Goal: Transaction & Acquisition: Book appointment/travel/reservation

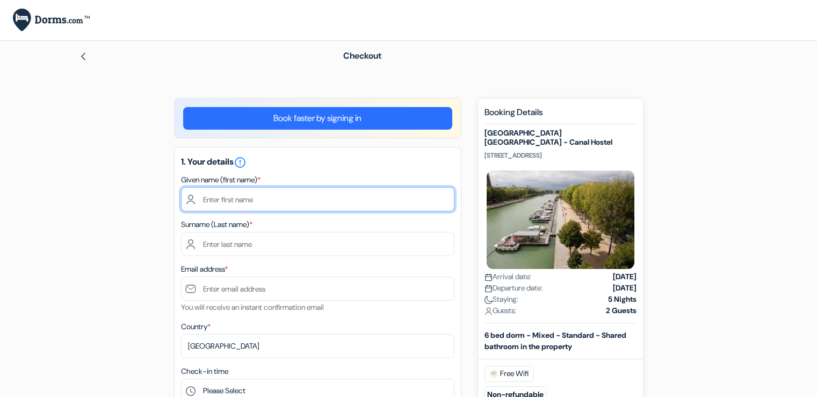
click at [339, 203] on input "text" at bounding box center [318, 199] width 274 height 24
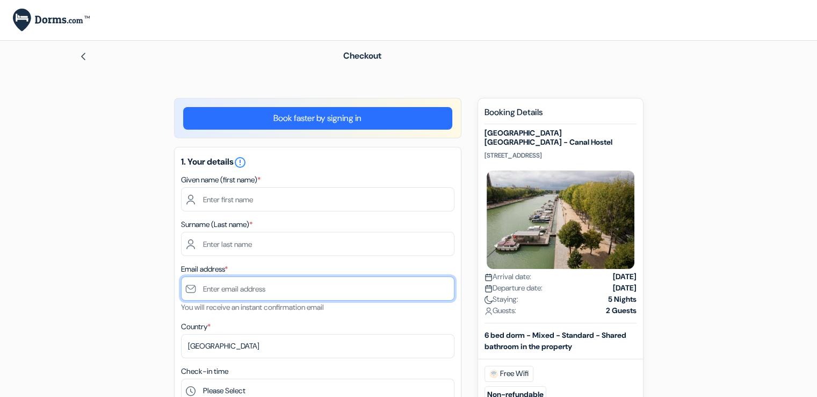
click at [299, 284] on input "text" at bounding box center [318, 288] width 274 height 24
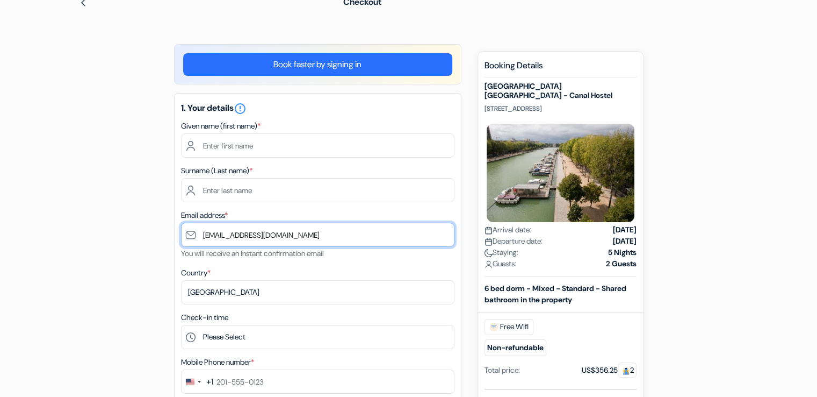
scroll to position [107, 0]
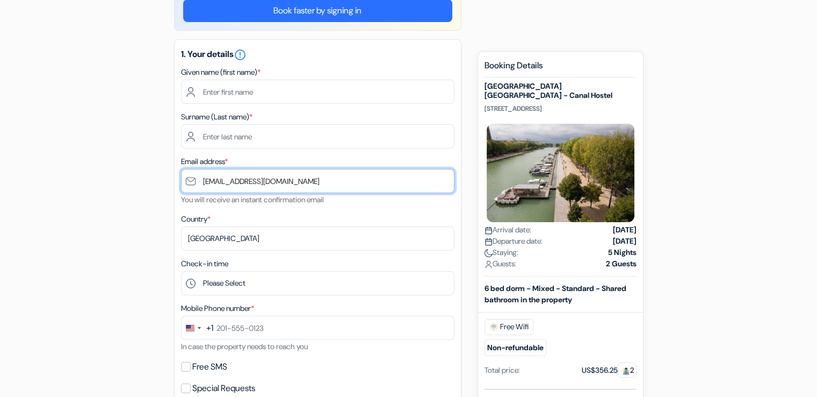
type input "[EMAIL_ADDRESS][DOMAIN_NAME]"
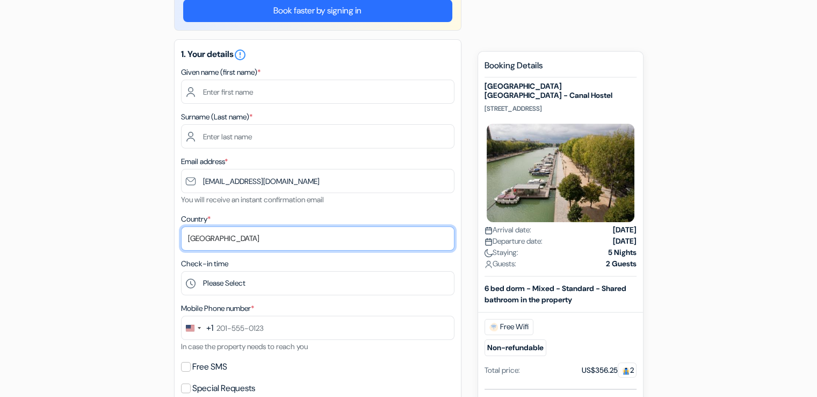
click at [214, 240] on select "Select country [GEOGRAPHIC_DATA] [GEOGRAPHIC_DATA] [GEOGRAPHIC_DATA] [GEOGRAPHI…" at bounding box center [318, 238] width 274 height 24
select select "13"
click at [181, 227] on select "Select country [GEOGRAPHIC_DATA] [GEOGRAPHIC_DATA] [GEOGRAPHIC_DATA] [GEOGRAPHI…" at bounding box center [318, 238] width 274 height 24
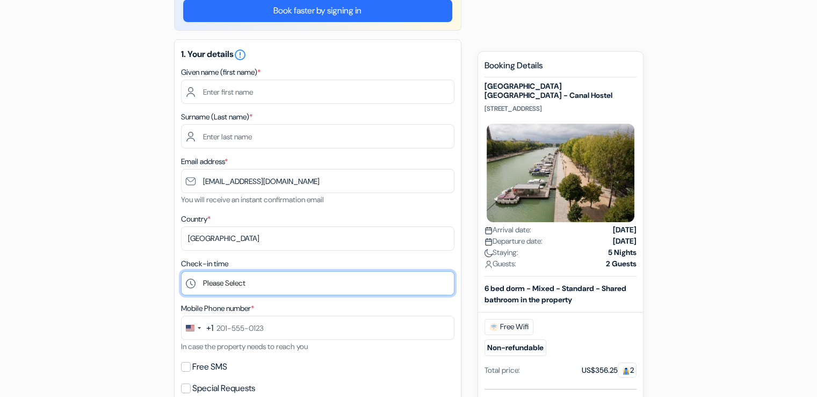
click at [268, 280] on select "Please Select 1:00 2:00 3:00 4:00 5:00 6:00 7:00 8:00 9:00 10:00 11:00 12:00 13…" at bounding box center [318, 283] width 274 height 24
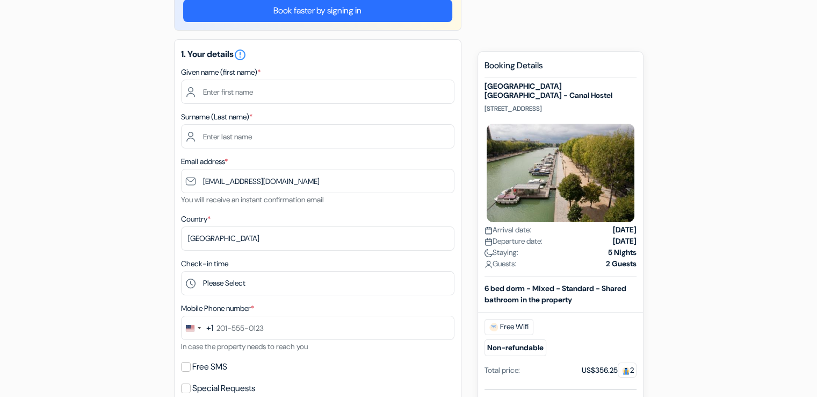
click at [69, 220] on div "add_box [GEOGRAPHIC_DATA] [GEOGRAPHIC_DATA] - Canal Hostel [STREET_ADDRESS] done" at bounding box center [408, 402] width 709 height 824
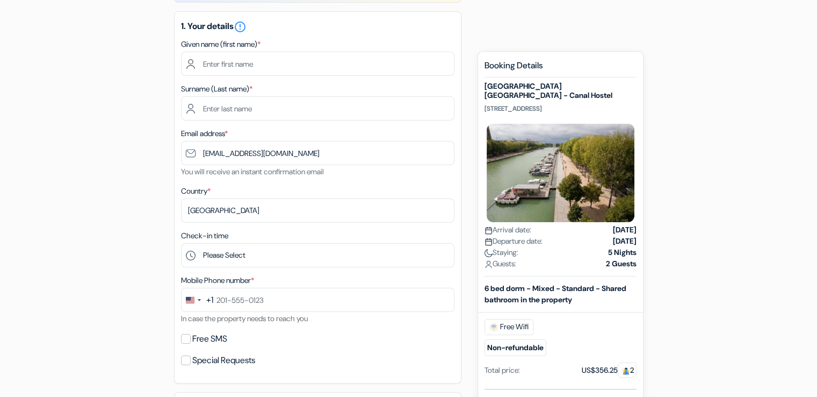
scroll to position [161, 0]
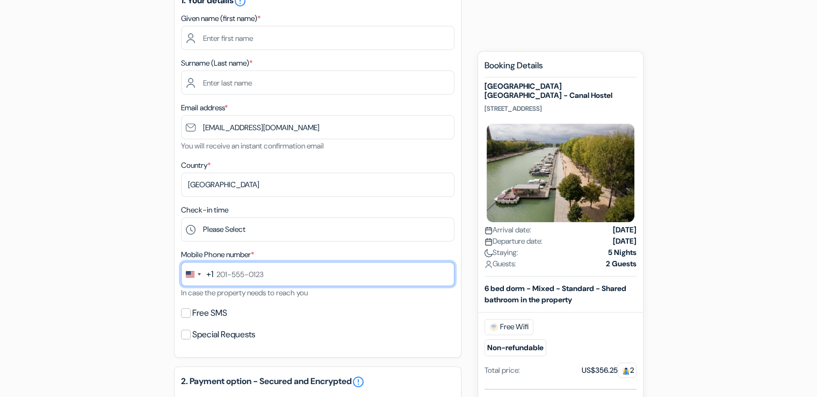
click at [250, 279] on input "text" at bounding box center [318, 274] width 274 height 24
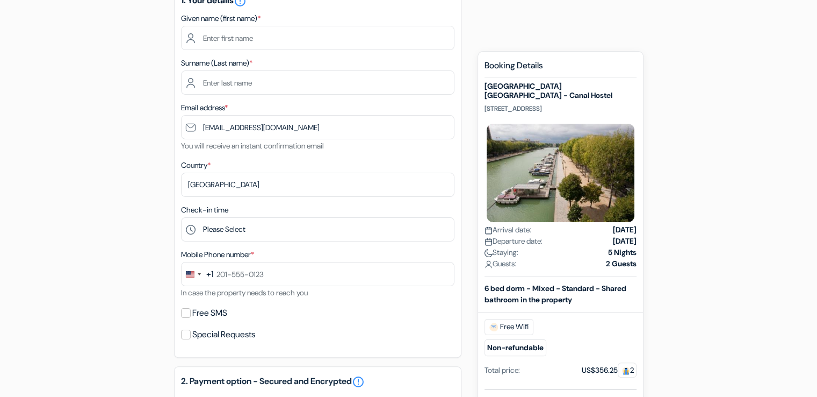
click at [103, 243] on div "add_box [GEOGRAPHIC_DATA] [GEOGRAPHIC_DATA] - Canal Hostel [STREET_ADDRESS] done" at bounding box center [408, 349] width 709 height 824
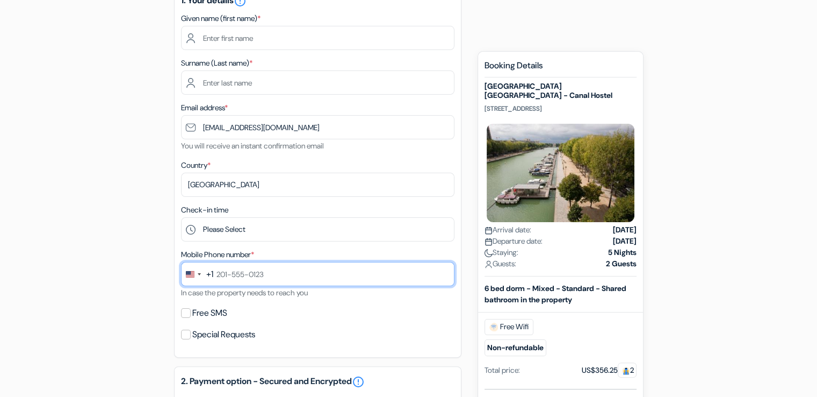
click at [223, 280] on input "text" at bounding box center [318, 274] width 274 height 24
type input "[PHONE_NUMBER]"
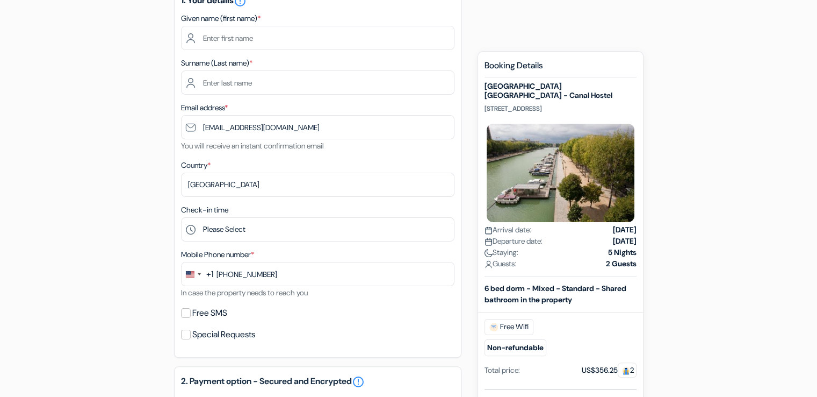
click at [191, 315] on div "Free SMS" at bounding box center [318, 312] width 274 height 15
click at [189, 313] on input "Free SMS" at bounding box center [186, 313] width 10 height 10
checkbox input "true"
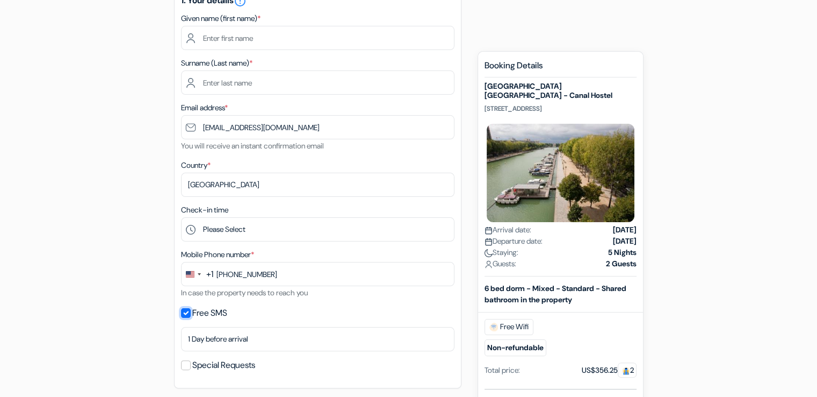
scroll to position [215, 0]
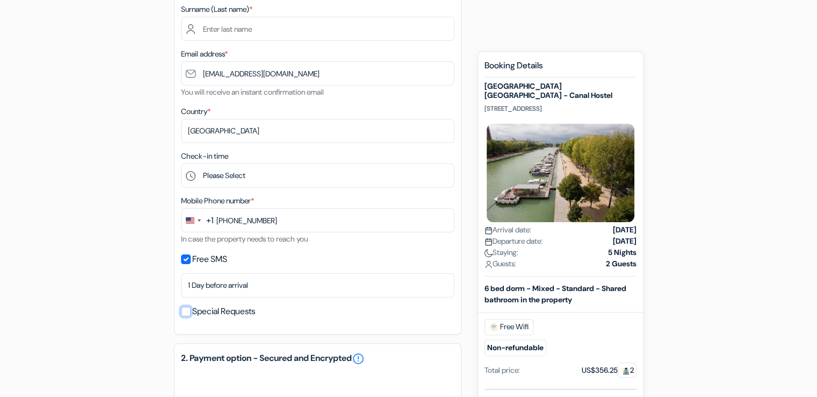
click at [183, 313] on input "Special Requests" at bounding box center [186, 311] width 10 height 10
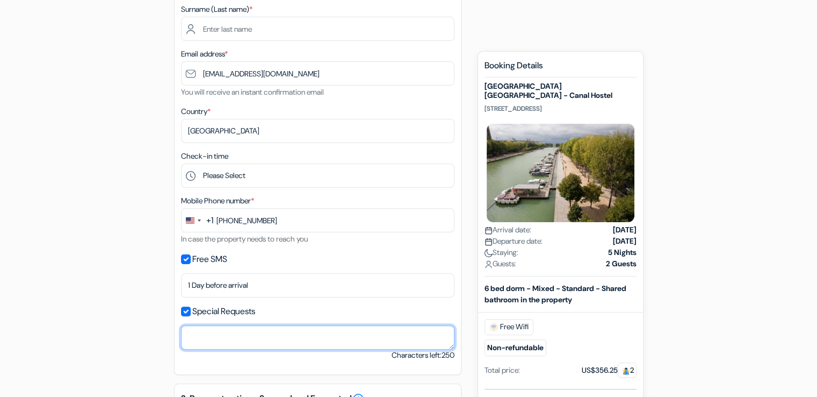
click at [202, 327] on textarea at bounding box center [318, 337] width 274 height 24
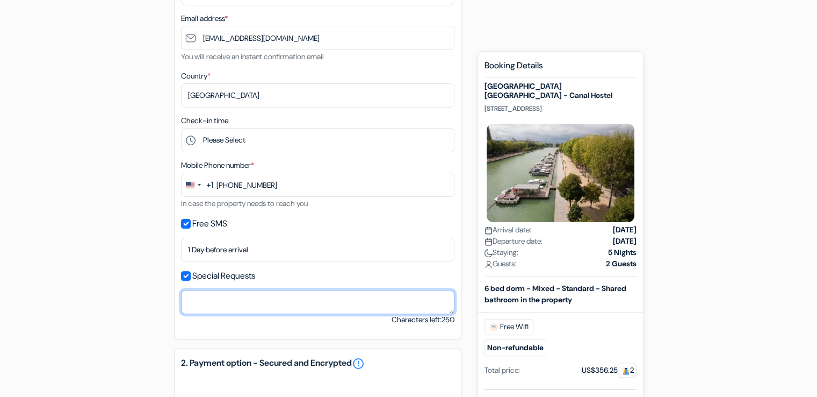
scroll to position [269, 0]
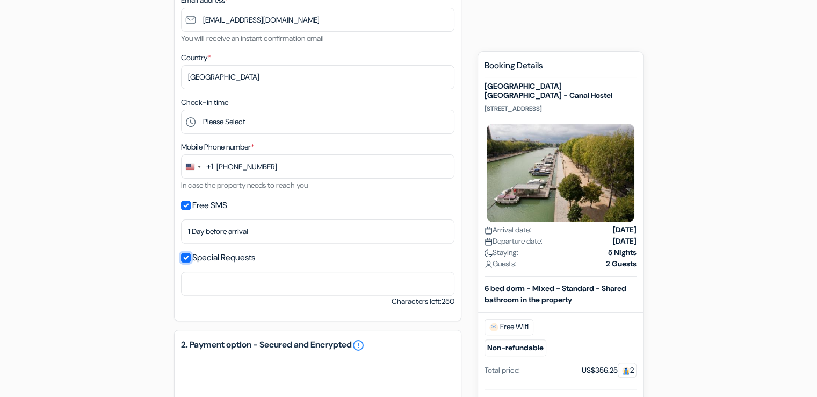
click at [184, 254] on input "Special Requests" at bounding box center [186, 258] width 10 height 10
checkbox input "false"
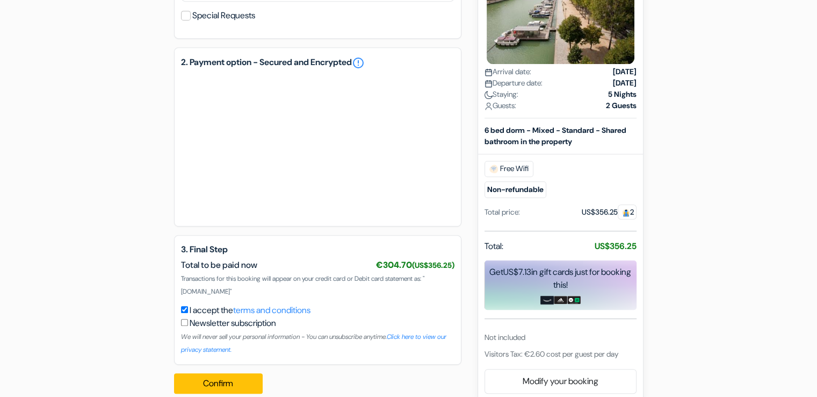
scroll to position [527, 0]
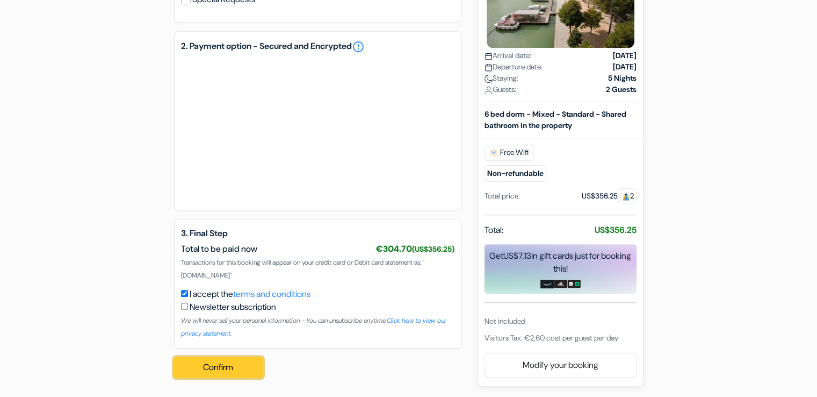
click at [248, 373] on button "Confirm Loading..." at bounding box center [218, 367] width 89 height 20
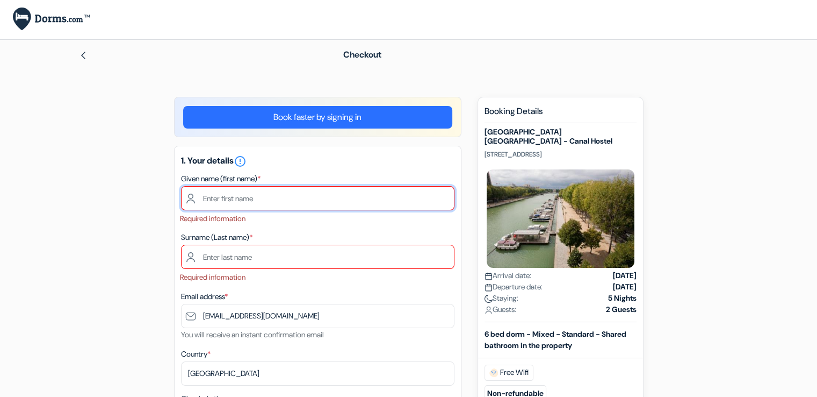
scroll to position [1, 0]
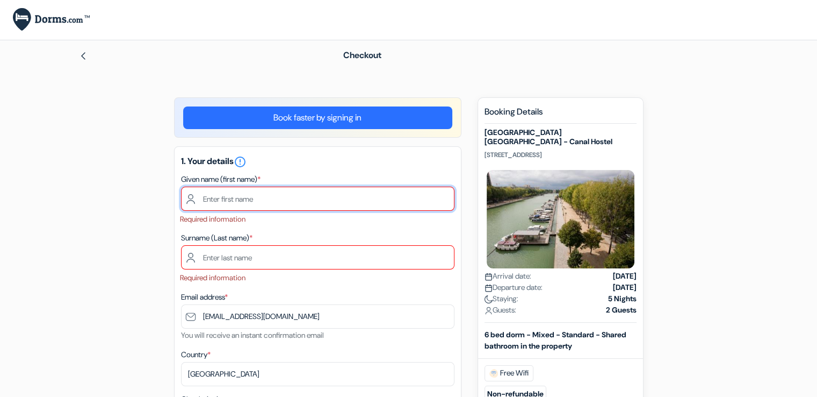
type input "L"
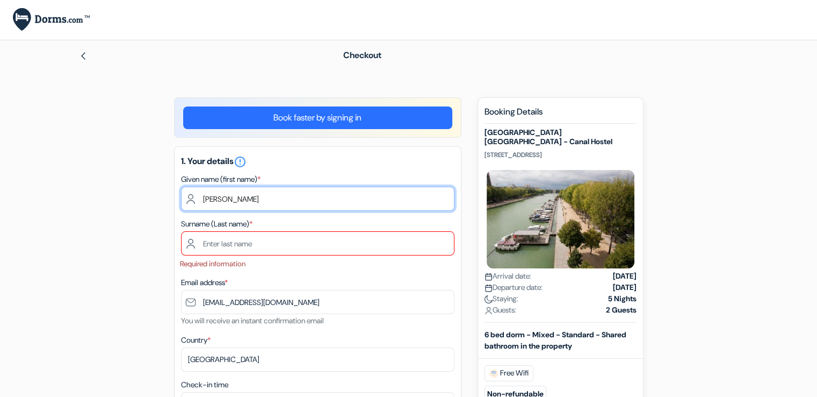
type input "[PERSON_NAME]"
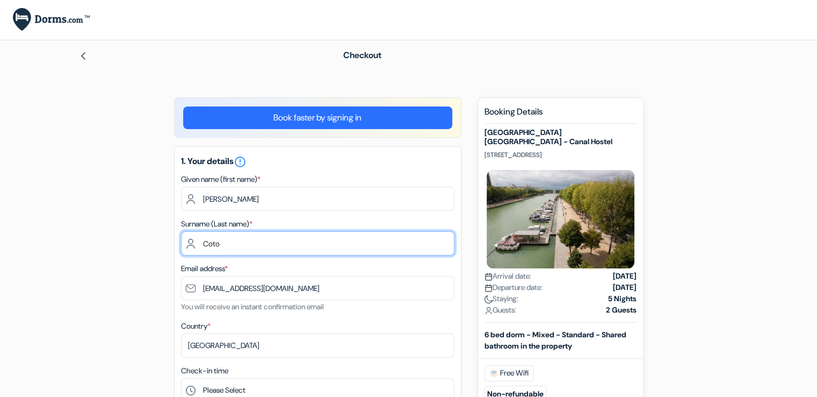
type input "Coto"
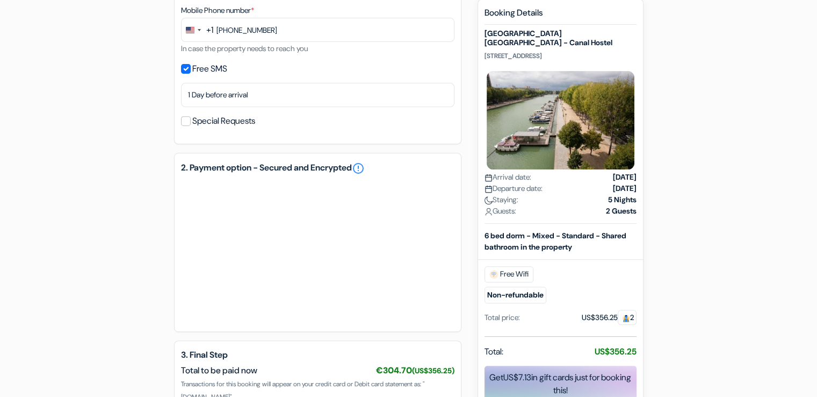
scroll to position [527, 0]
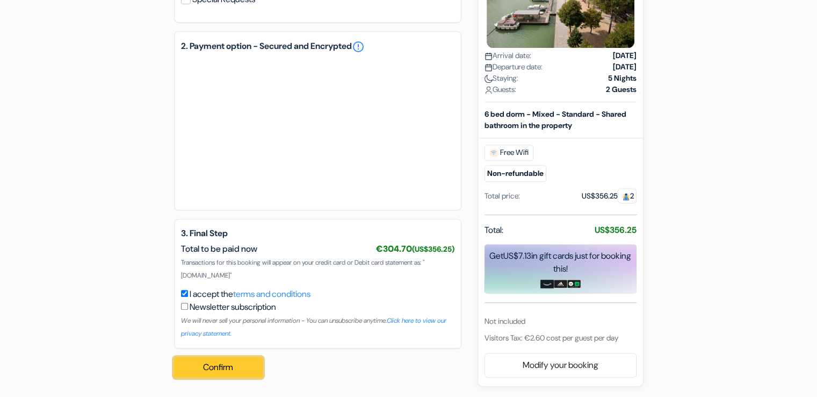
click at [255, 366] on button "Confirm Loading..." at bounding box center [218, 367] width 89 height 20
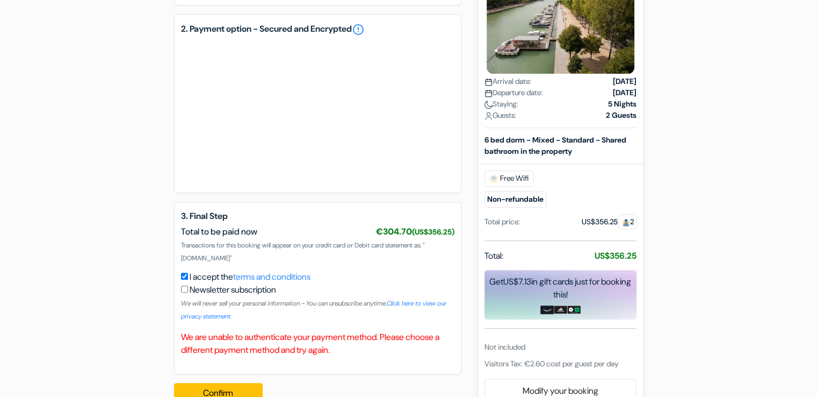
scroll to position [552, 0]
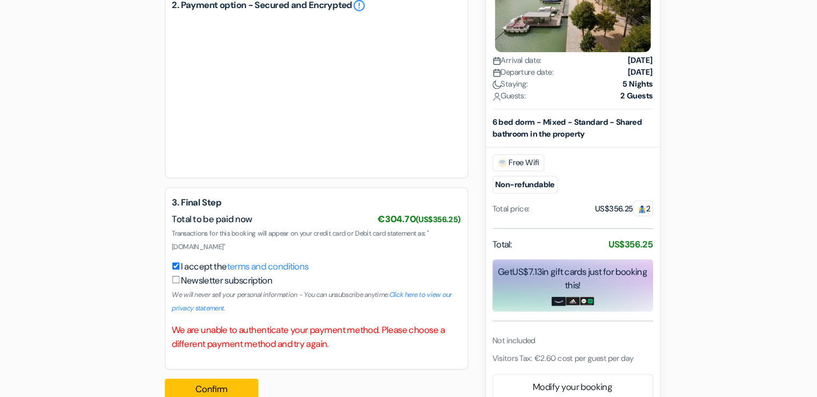
click at [347, 310] on div "Newsletter subscription We will never sell your personal information - You can …" at bounding box center [318, 294] width 274 height 39
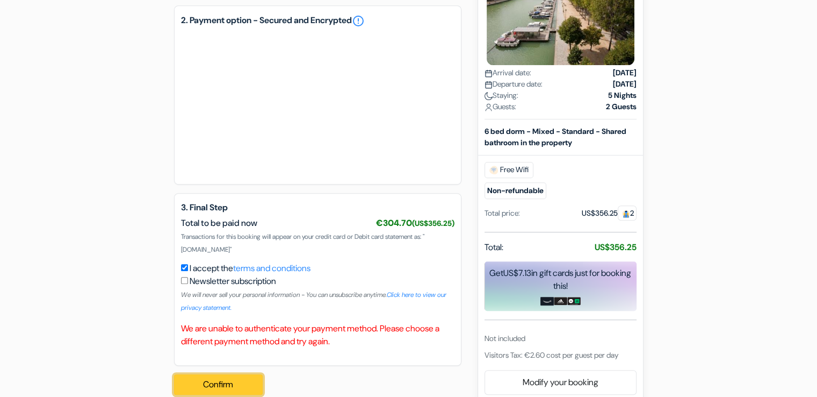
click at [191, 380] on button "Confirm Loading..." at bounding box center [218, 384] width 89 height 20
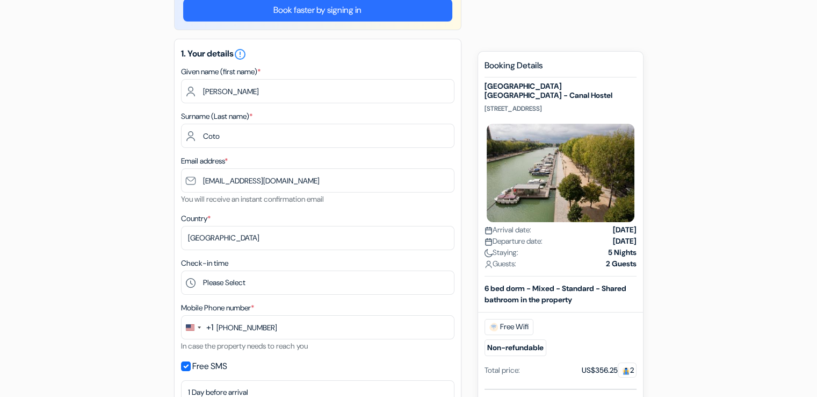
scroll to position [0, 0]
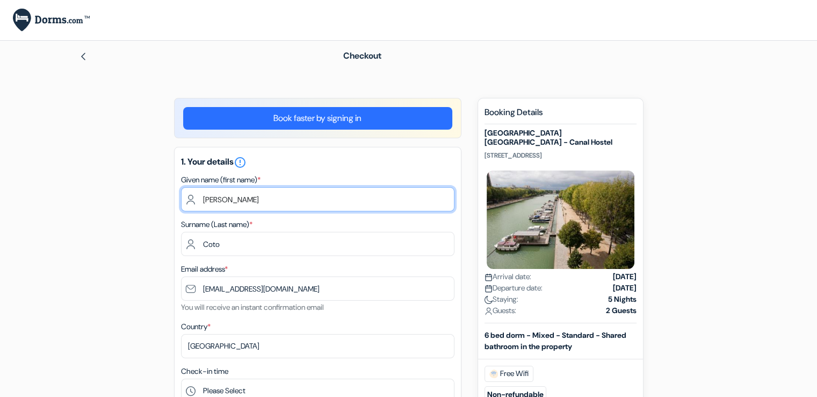
click at [253, 200] on input "[PERSON_NAME]" at bounding box center [318, 199] width 274 height 24
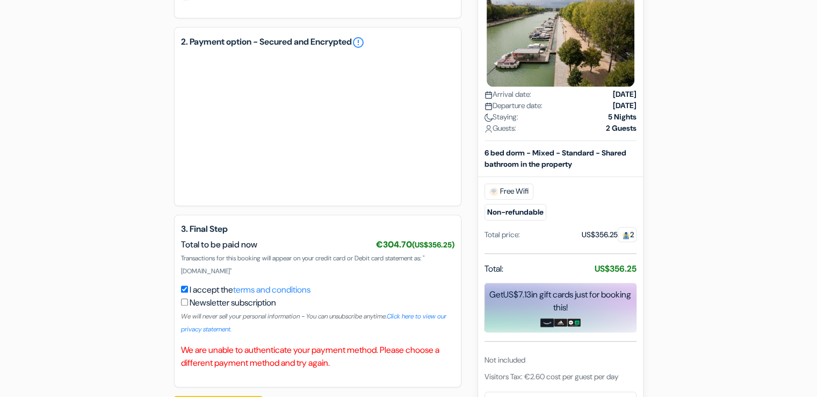
scroll to position [570, 0]
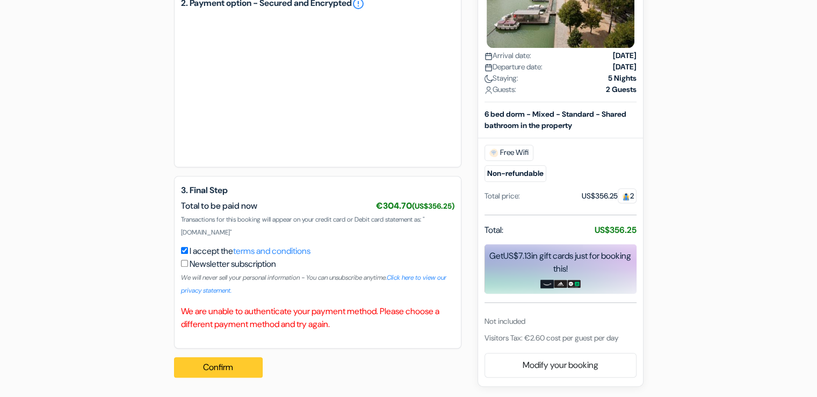
type input "[PERSON_NAME]"
click at [249, 366] on button "Confirm Loading..." at bounding box center [218, 367] width 89 height 20
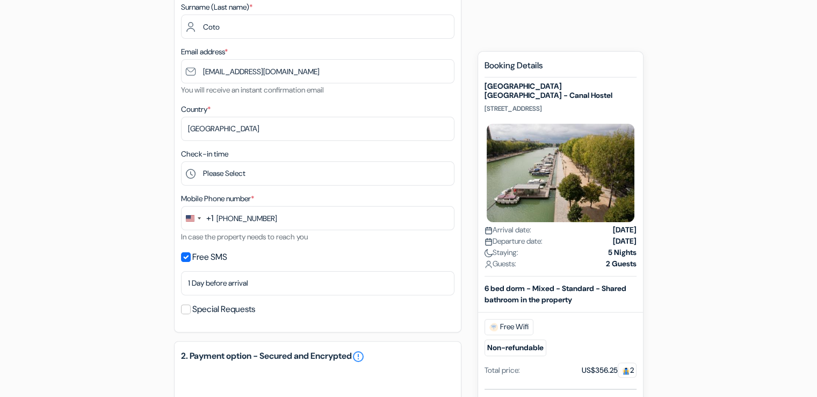
scroll to position [0, 0]
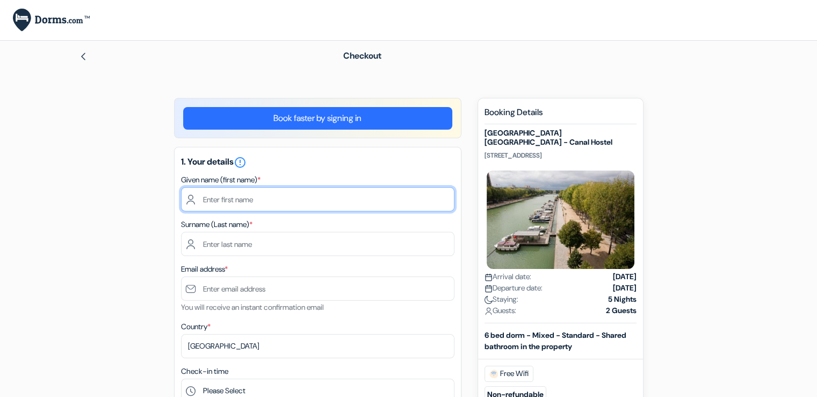
click at [318, 203] on input "text" at bounding box center [318, 199] width 274 height 24
type input "[PERSON_NAME]"
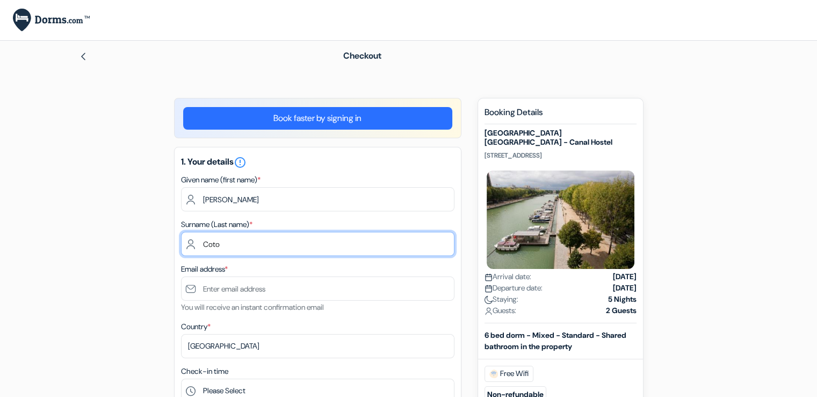
type input "Coto"
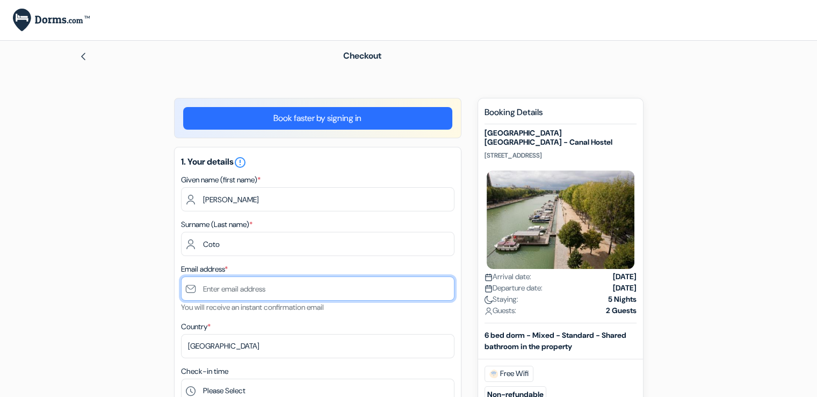
type input "lucascoto1@hotmail.com"
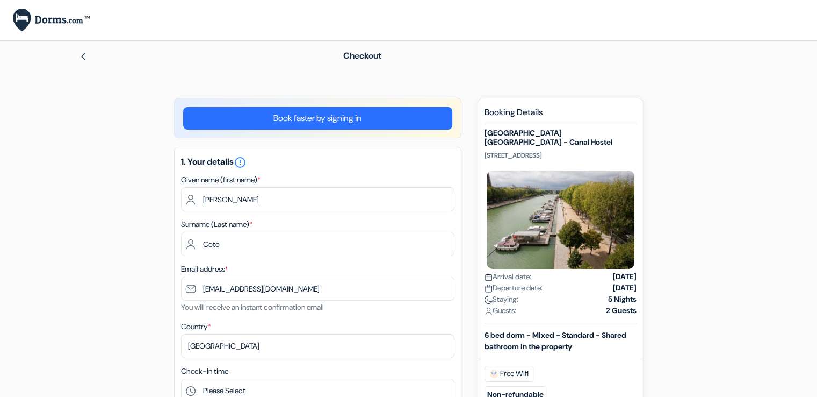
type input "[PHONE_NUMBER]"
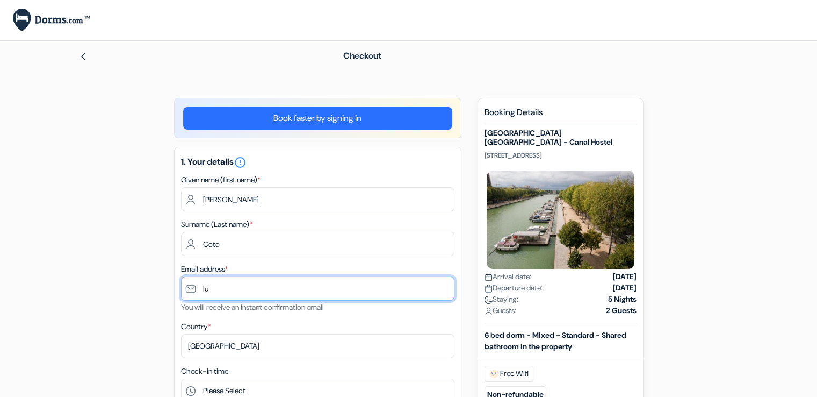
type input "l"
type input "[EMAIL_ADDRESS][DOMAIN_NAME]"
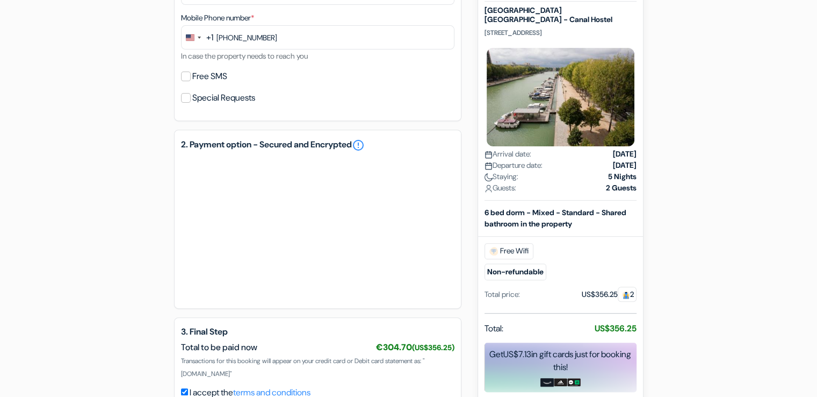
scroll to position [407, 0]
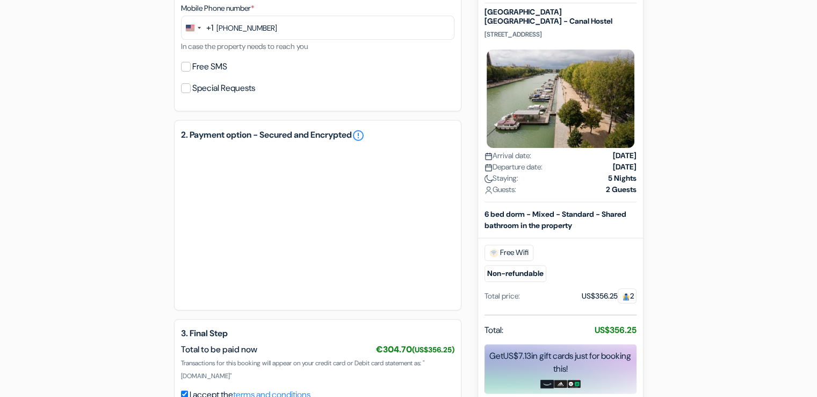
click at [183, 74] on div "Free SMS" at bounding box center [318, 66] width 274 height 15
drag, startPoint x: 185, startPoint y: 71, endPoint x: 189, endPoint y: 67, distance: 6.1
click at [189, 67] on input "Free SMS" at bounding box center [186, 67] width 10 height 10
checkbox input "true"
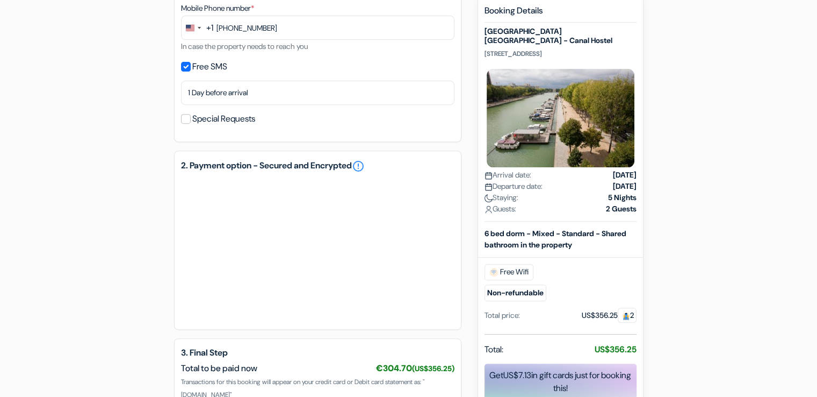
click at [70, 239] on div "add_box [GEOGRAPHIC_DATA] [GEOGRAPHIC_DATA] - Canal Hostel [STREET_ADDRESS] done" at bounding box center [408, 97] width 709 height 815
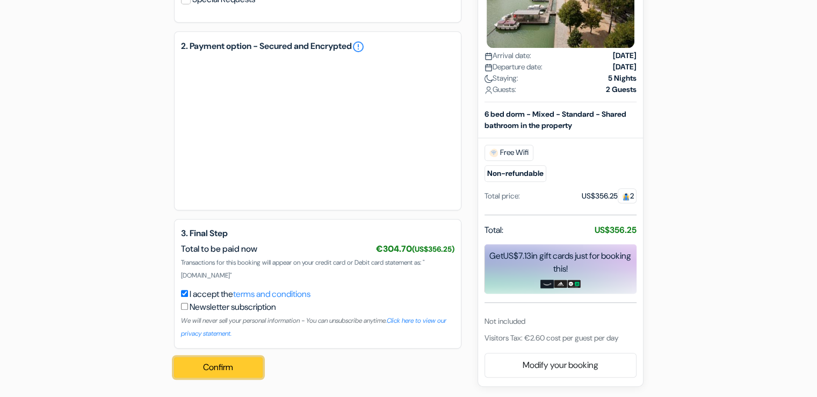
click at [247, 369] on button "Confirm Loading..." at bounding box center [218, 367] width 89 height 20
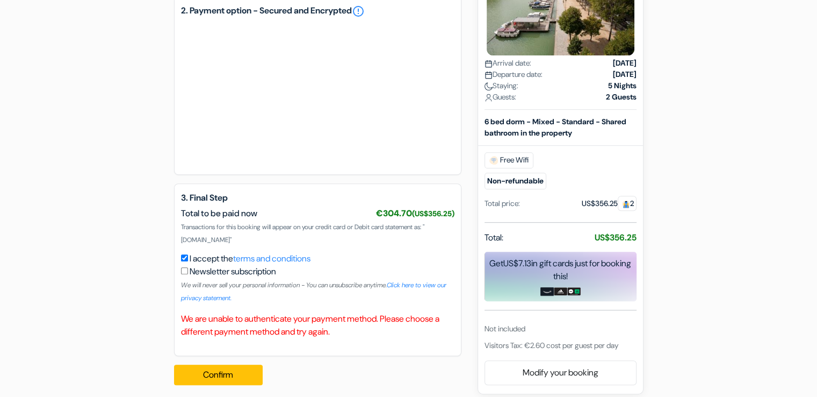
scroll to position [570, 0]
